Goal: Task Accomplishment & Management: Use online tool/utility

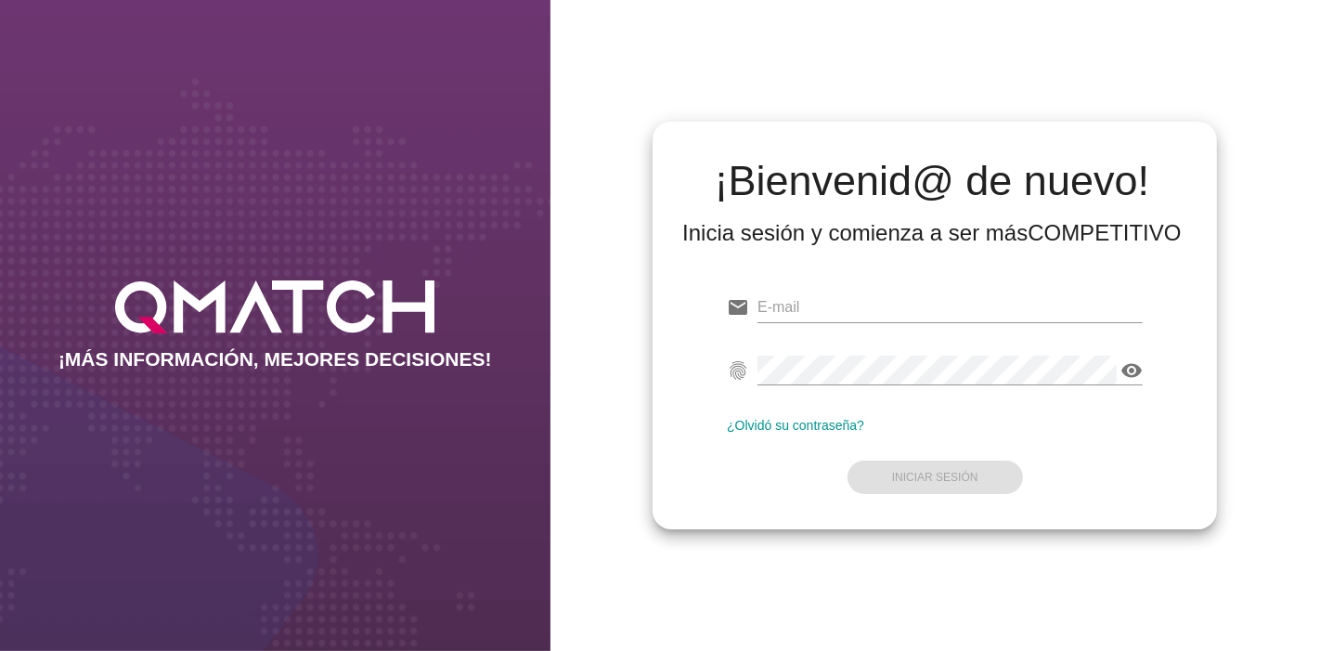
type input "crivadeneira@ahumada.cl"
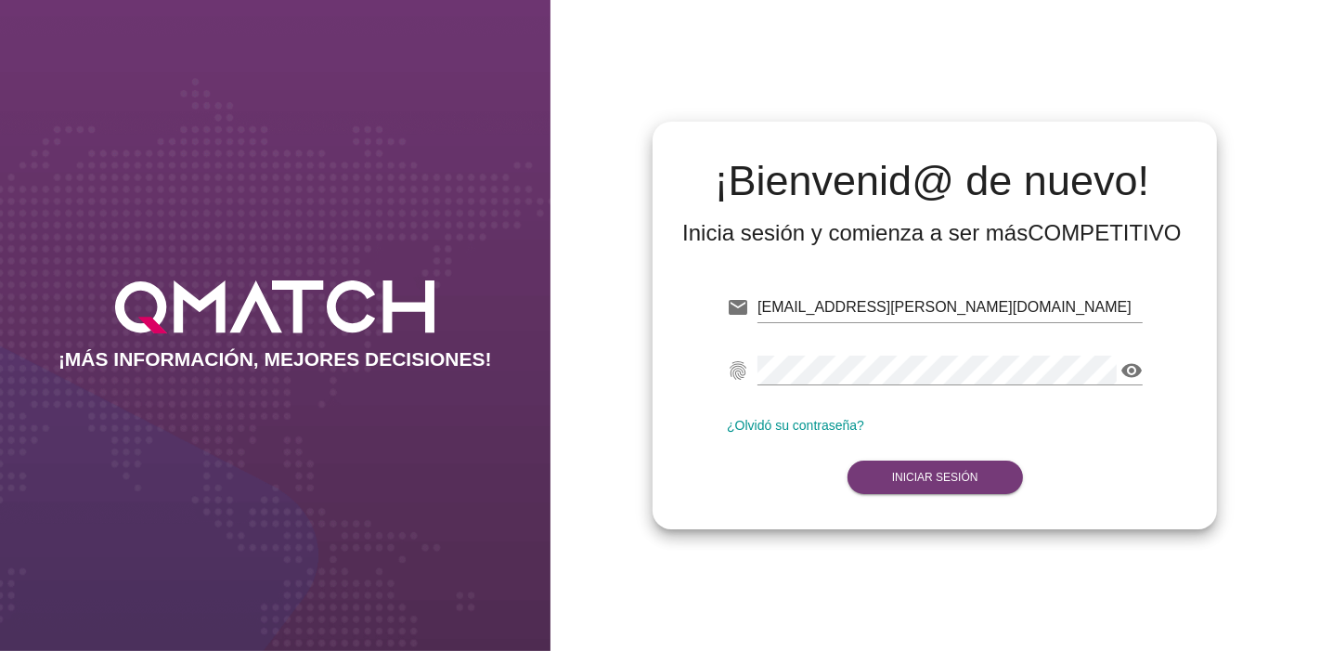
drag, startPoint x: 943, startPoint y: 441, endPoint x: 930, endPoint y: 462, distance: 25.0
click at [930, 462] on form "email crivadeneira@ahumada.cl fingerprint visibility ¿Olvidó su contraseña? Ini…" at bounding box center [935, 390] width 416 height 219
click at [930, 462] on button "Iniciar Sesión" at bounding box center [934, 476] width 175 height 33
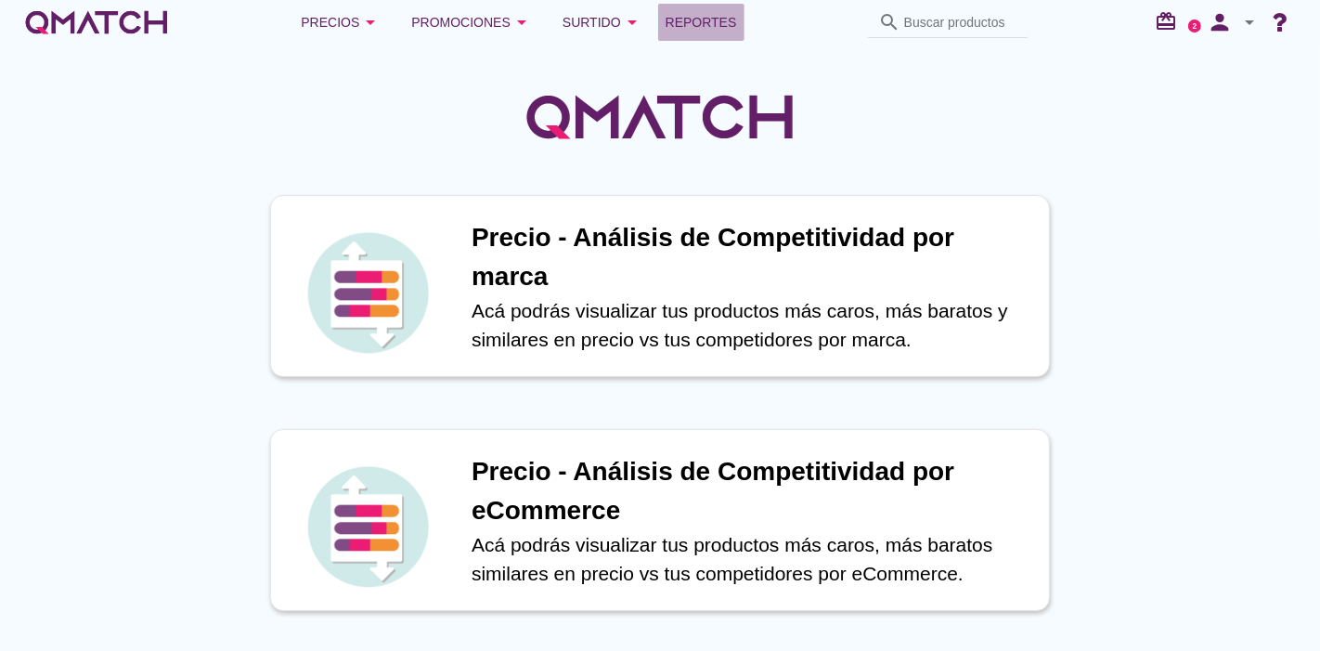
click at [714, 31] on span "Reportes" at bounding box center [700, 22] width 71 height 22
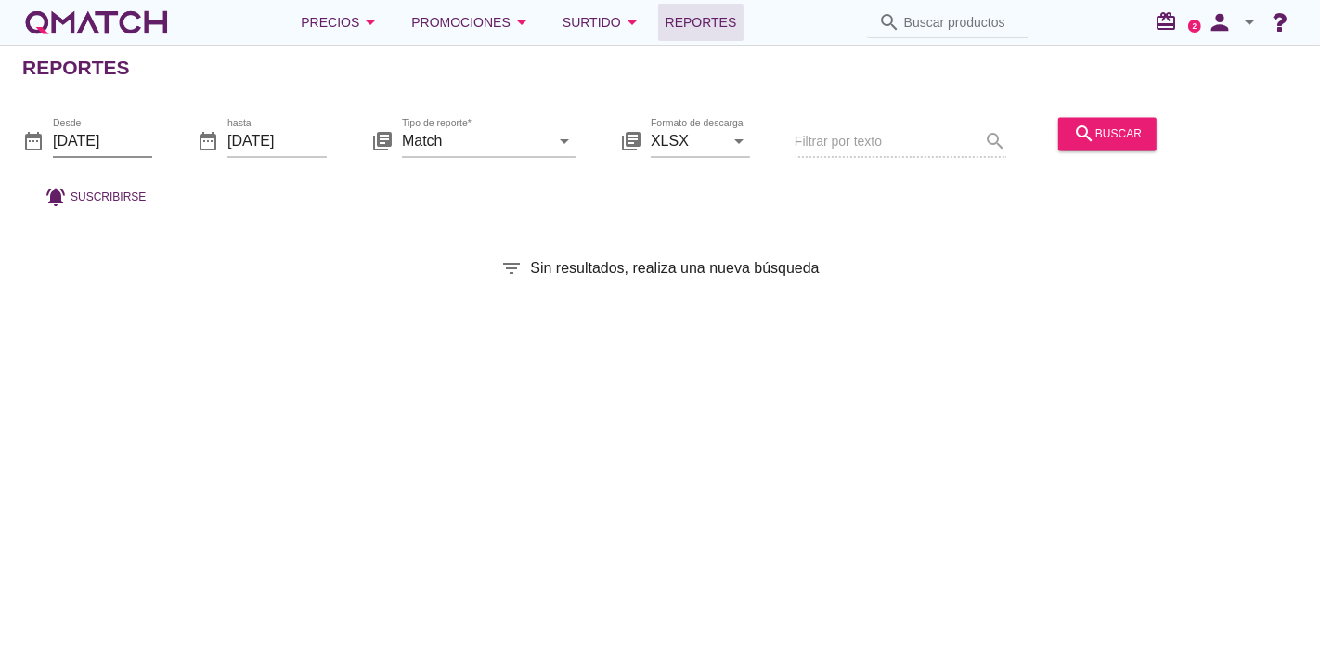
click at [135, 128] on input "2025-09-01" at bounding box center [102, 141] width 99 height 30
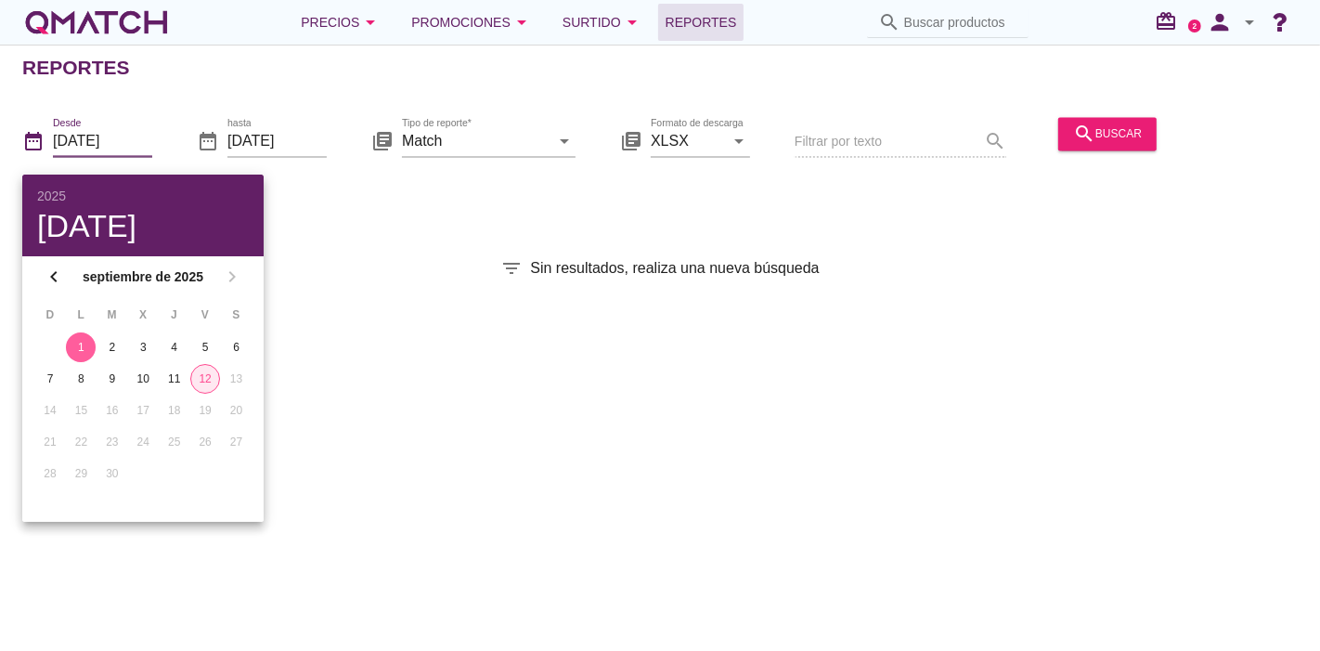
click at [197, 385] on button "12" at bounding box center [205, 379] width 30 height 30
type input "2025-09-12"
click at [742, 326] on div "Reportes date_range Desde 2025-09-12 date_range hasta 2025-09-12 library_books …" at bounding box center [660, 348] width 1320 height 606
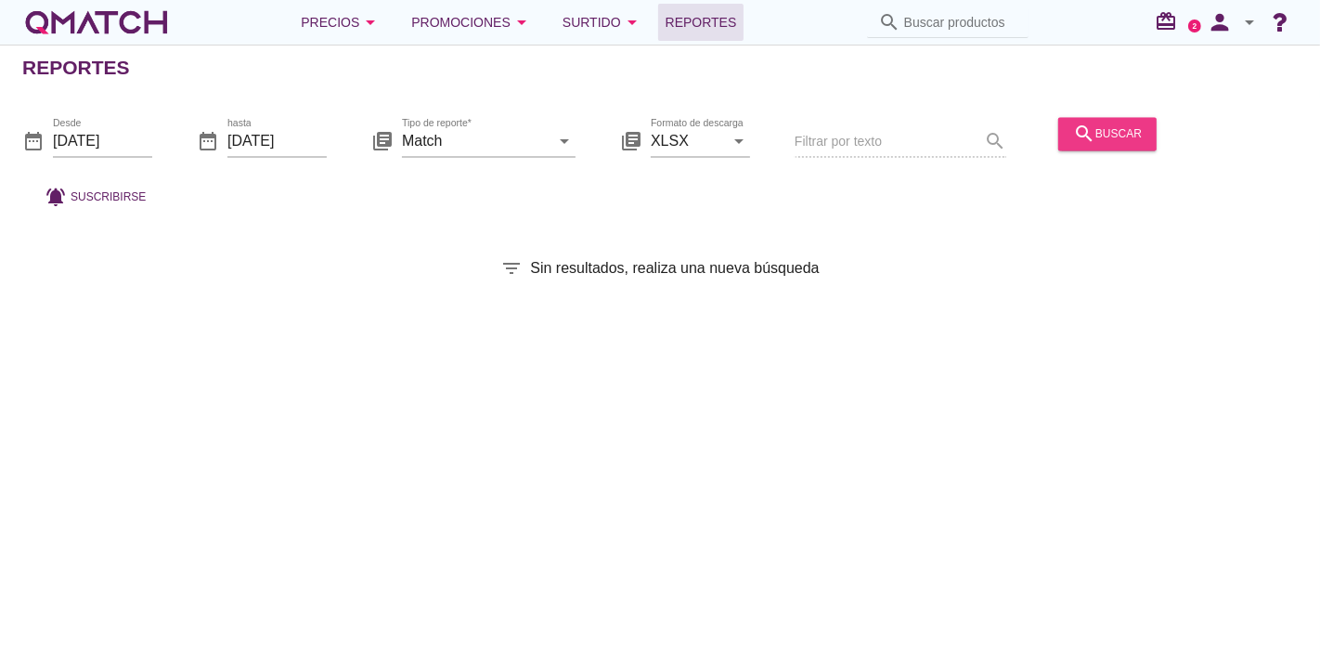
click at [1090, 136] on icon "search" at bounding box center [1084, 134] width 22 height 22
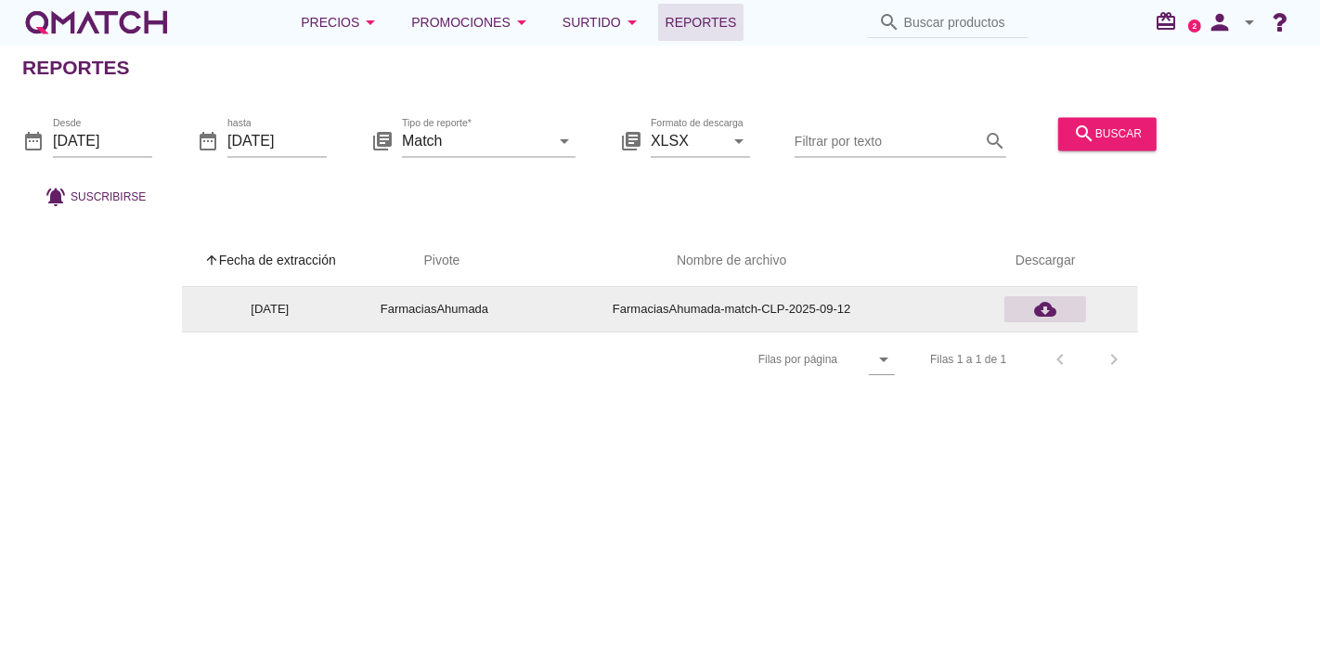
click at [1034, 307] on icon "cloud_download" at bounding box center [1045, 309] width 22 height 22
